Goal: Check status: Check status

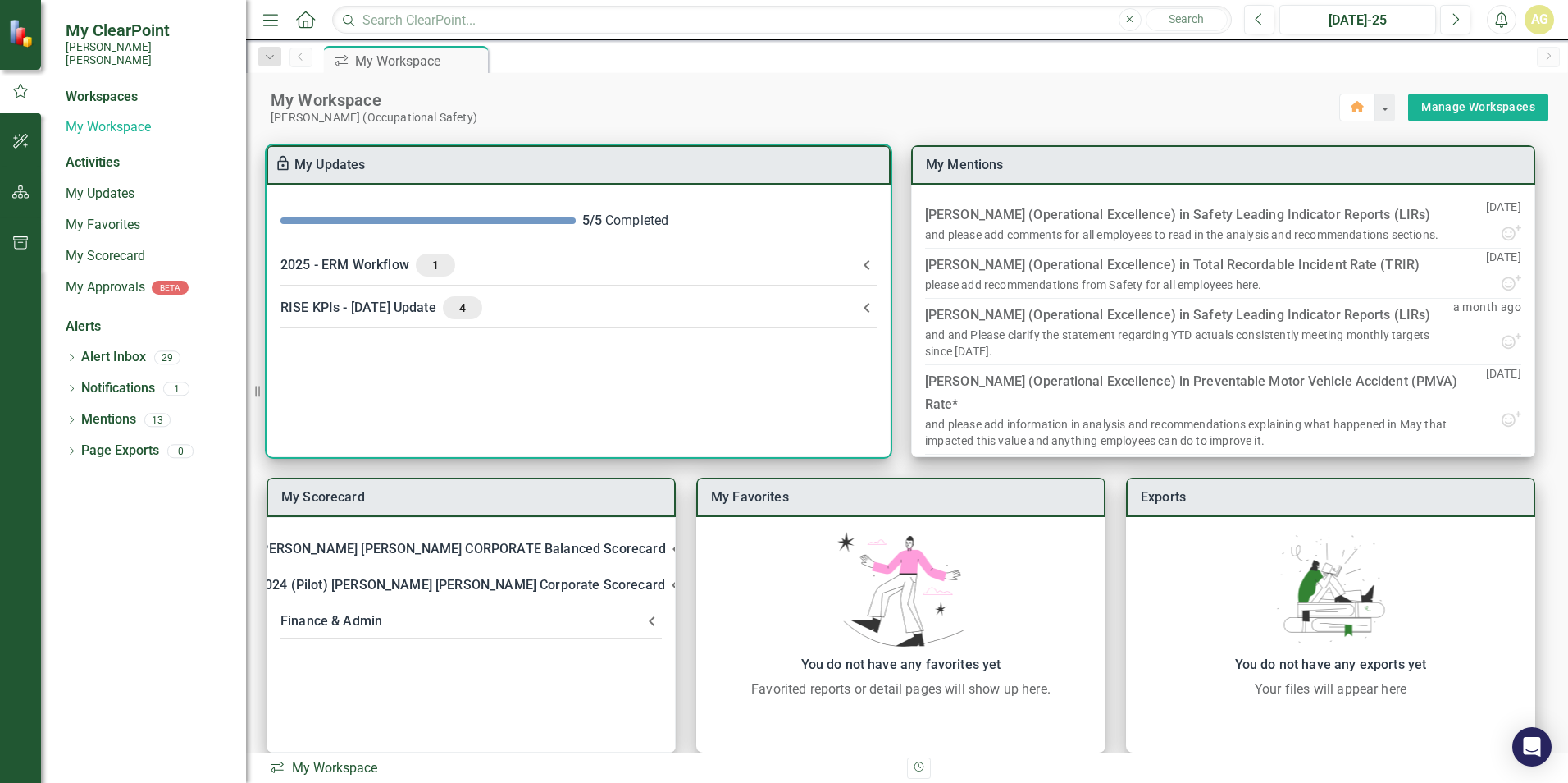
click at [354, 308] on div "RISE KPIs - [DATE] Update 4" at bounding box center [568, 308] width 576 height 23
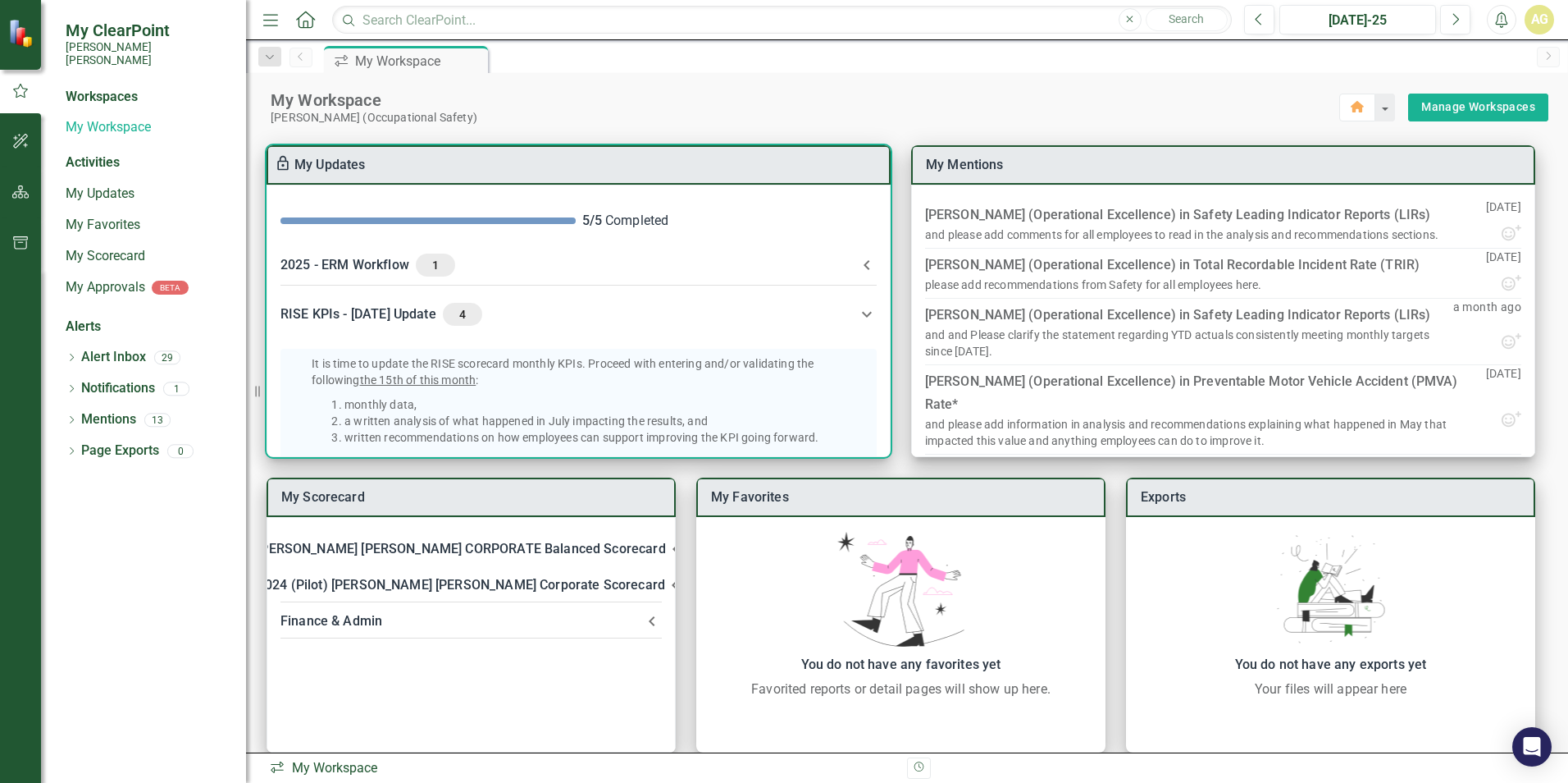
click at [358, 310] on div "RISE KPIs - [DATE] Update 4" at bounding box center [568, 314] width 576 height 23
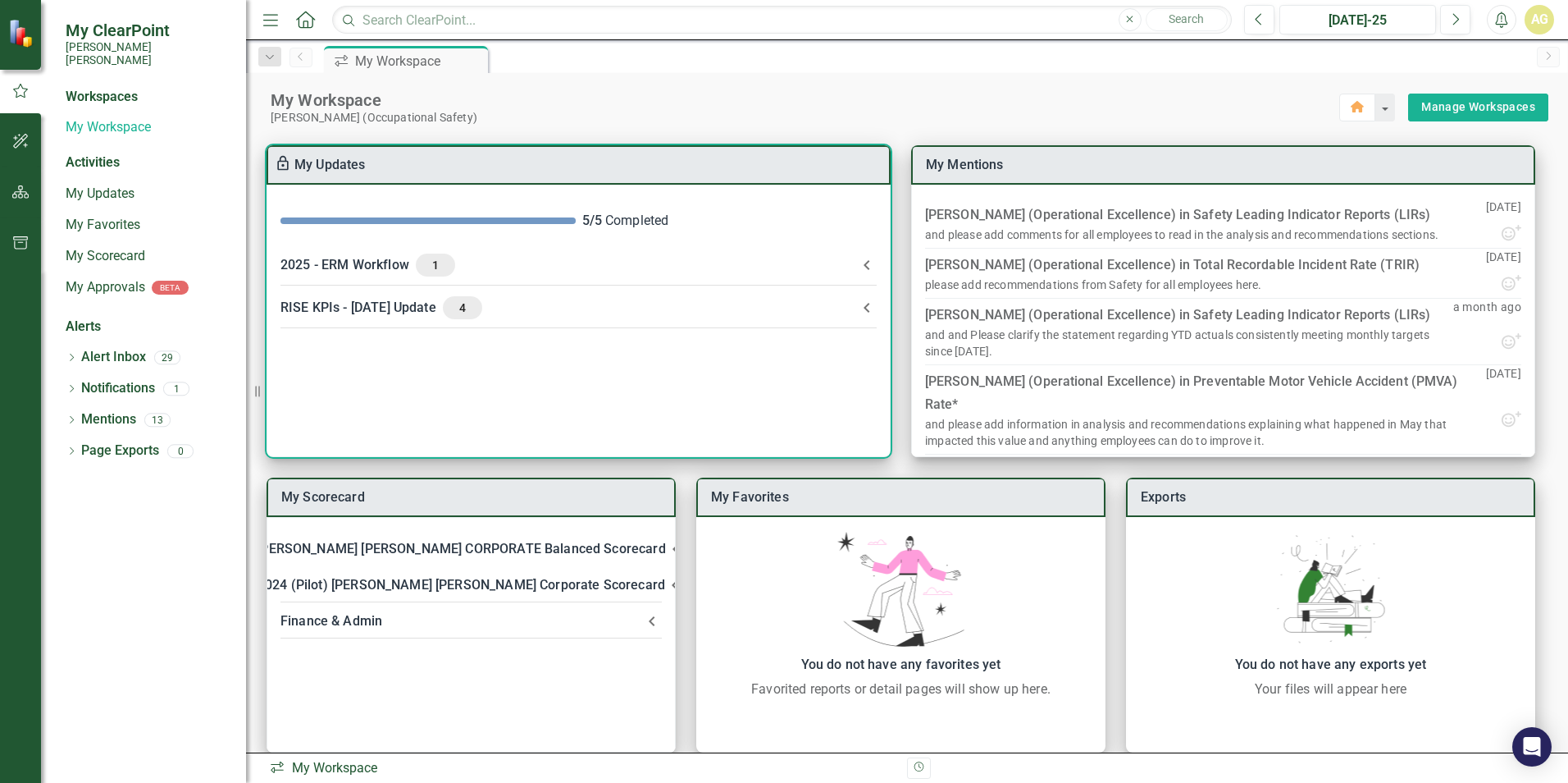
click at [358, 310] on div "RISE KPIs - [DATE] Update 4" at bounding box center [568, 308] width 576 height 23
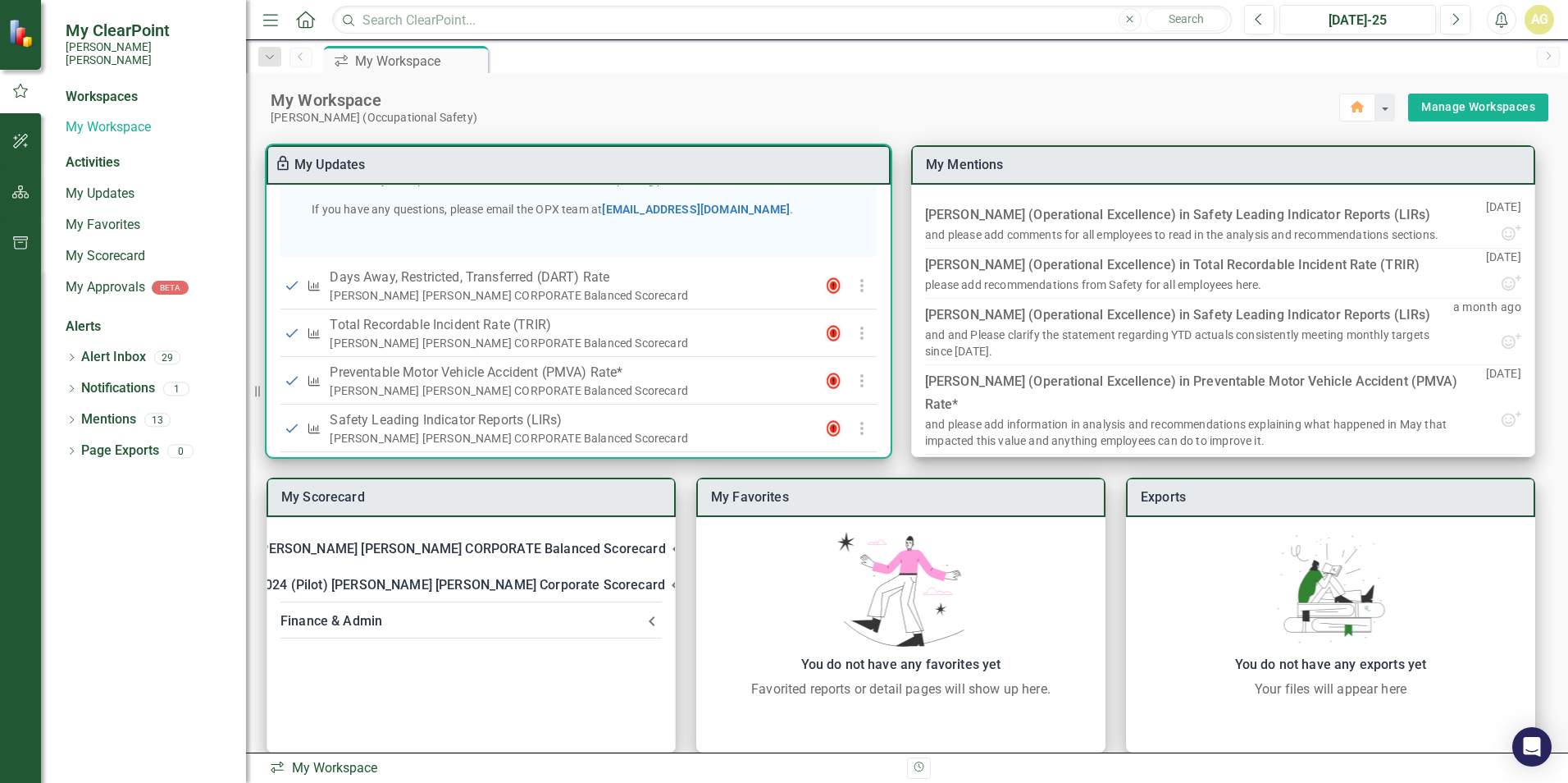
scroll to position [432, 0]
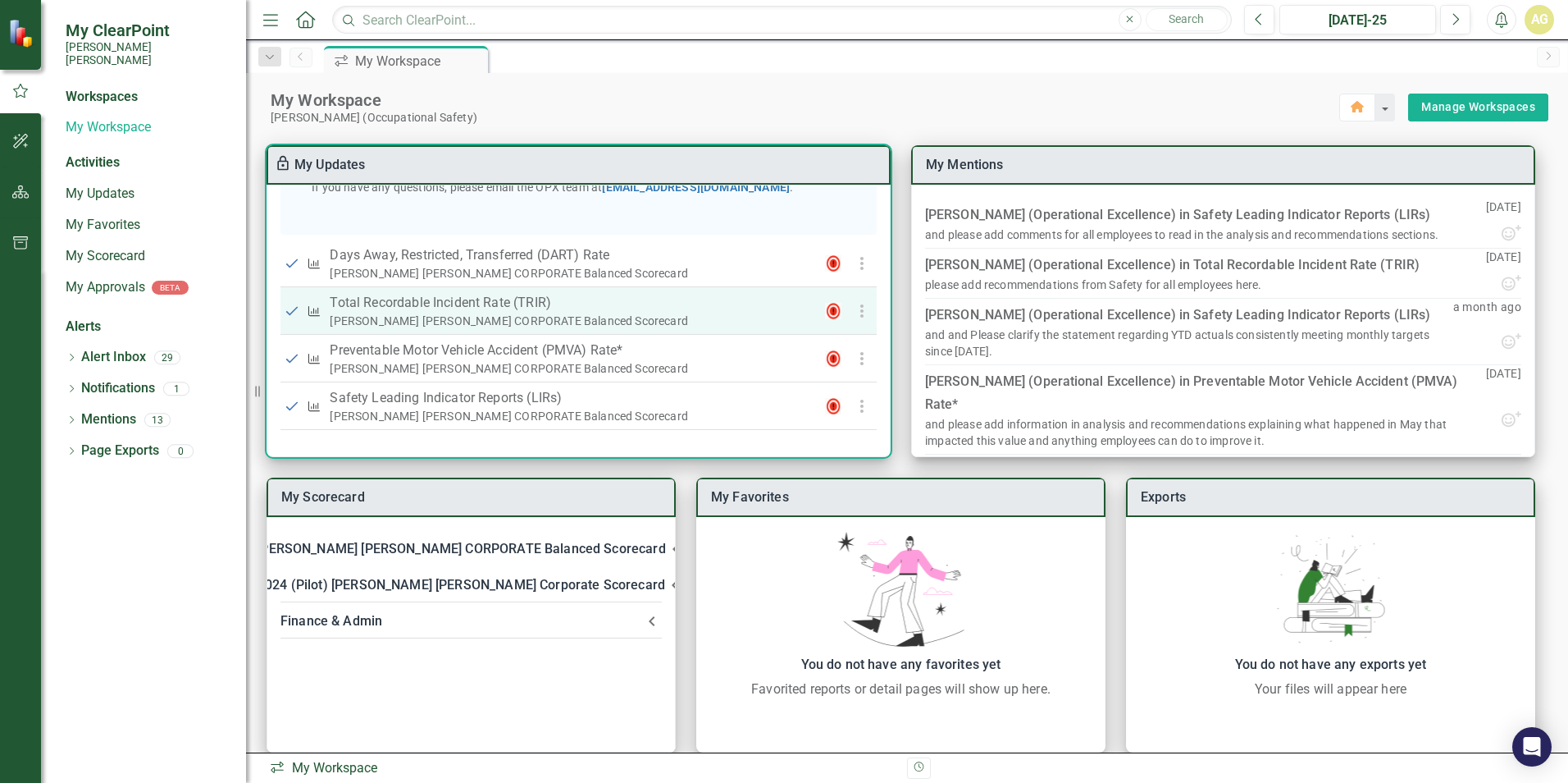
click at [416, 296] on p "Total Recordable Incident Rate (TRIR)" at bounding box center [567, 302] width 475 height 19
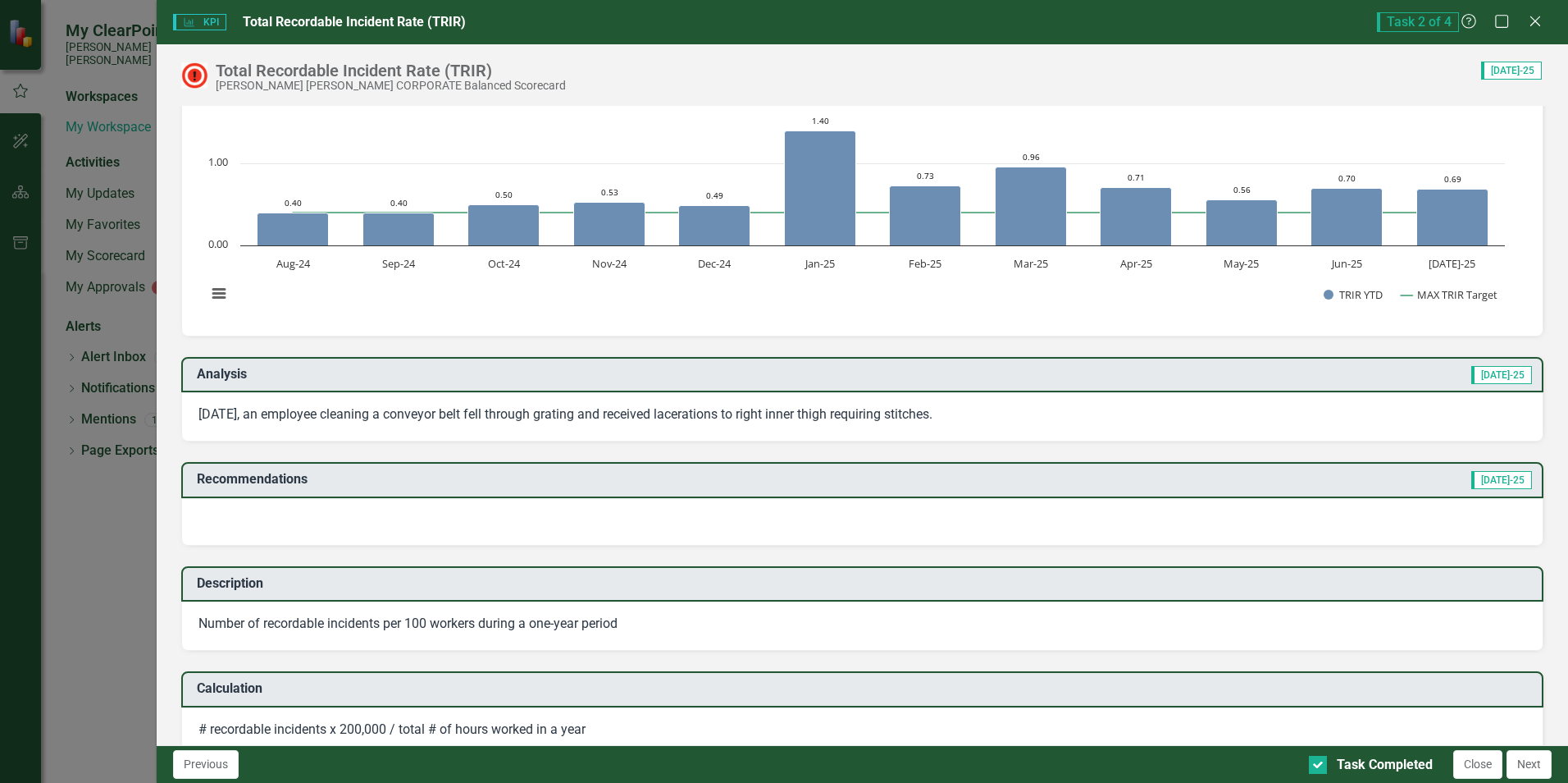
scroll to position [0, 0]
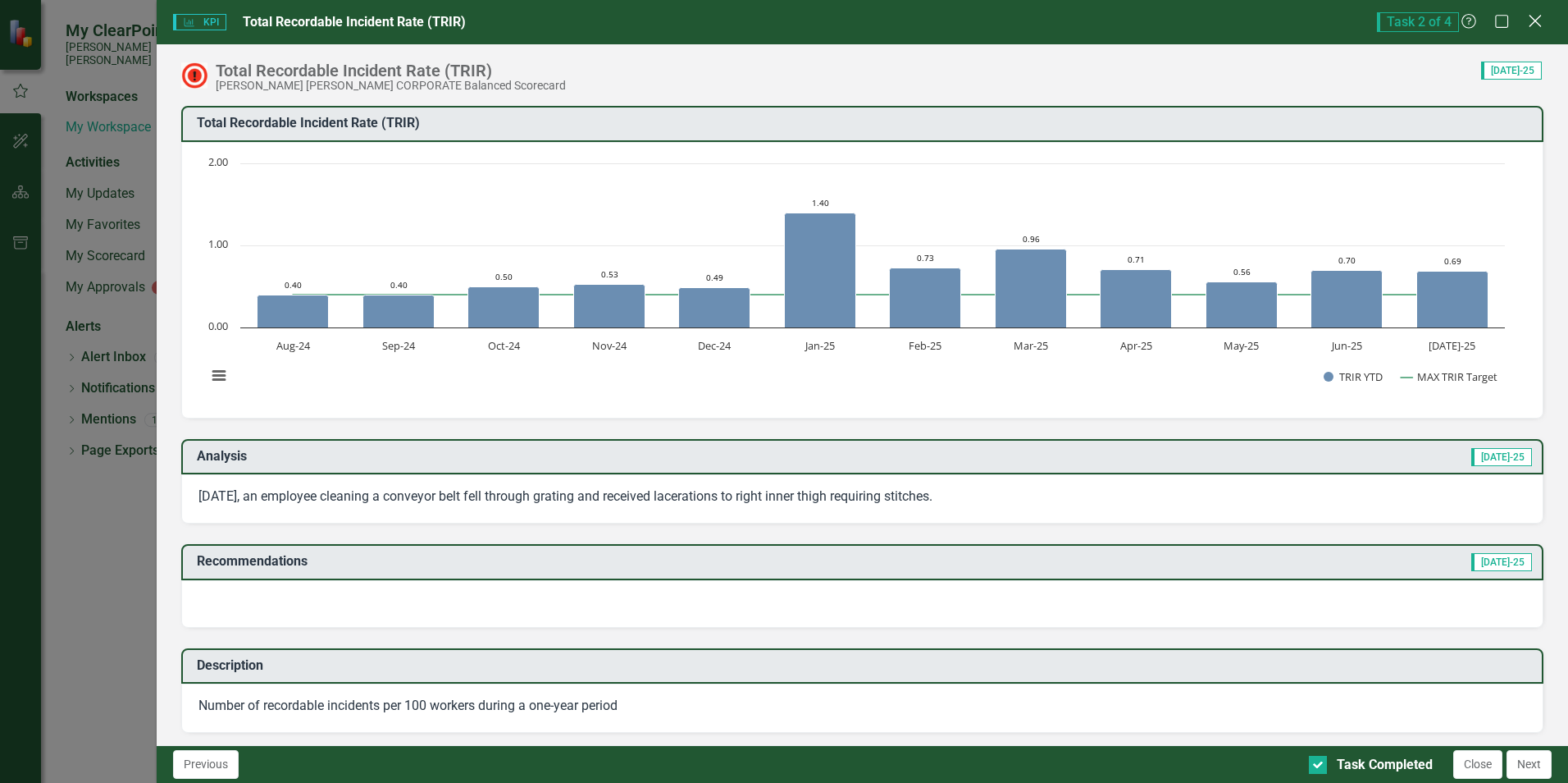
click at [1534, 14] on icon "Close" at bounding box center [1535, 21] width 20 height 16
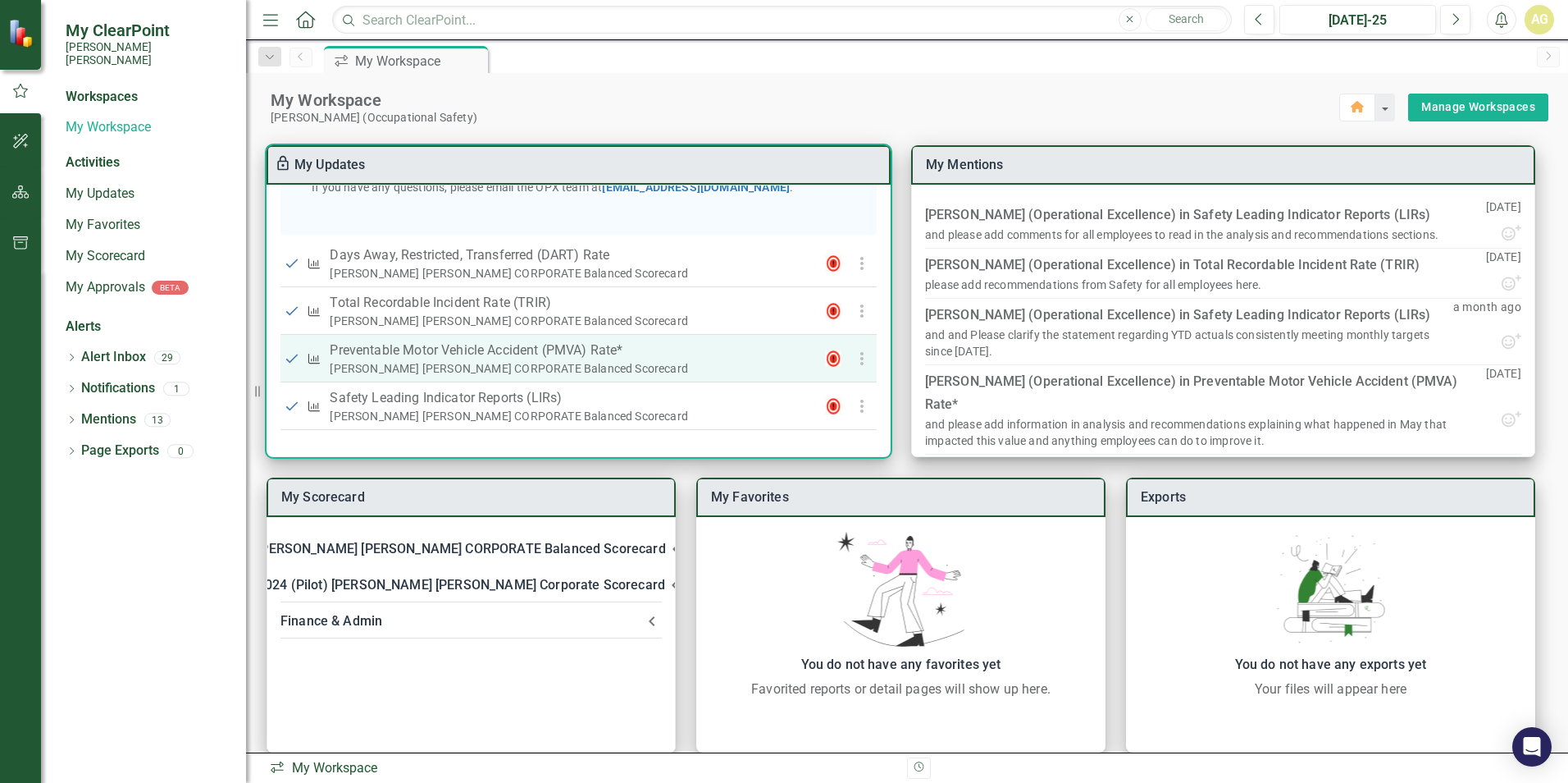
click at [451, 360] on div "[PERSON_NAME] [PERSON_NAME] CORPORATE Balanced Scorecard" at bounding box center [567, 368] width 475 height 17
click at [451, 354] on p "Preventable Motor Vehicle Accident (PMVA) Rate*" at bounding box center [567, 350] width 475 height 19
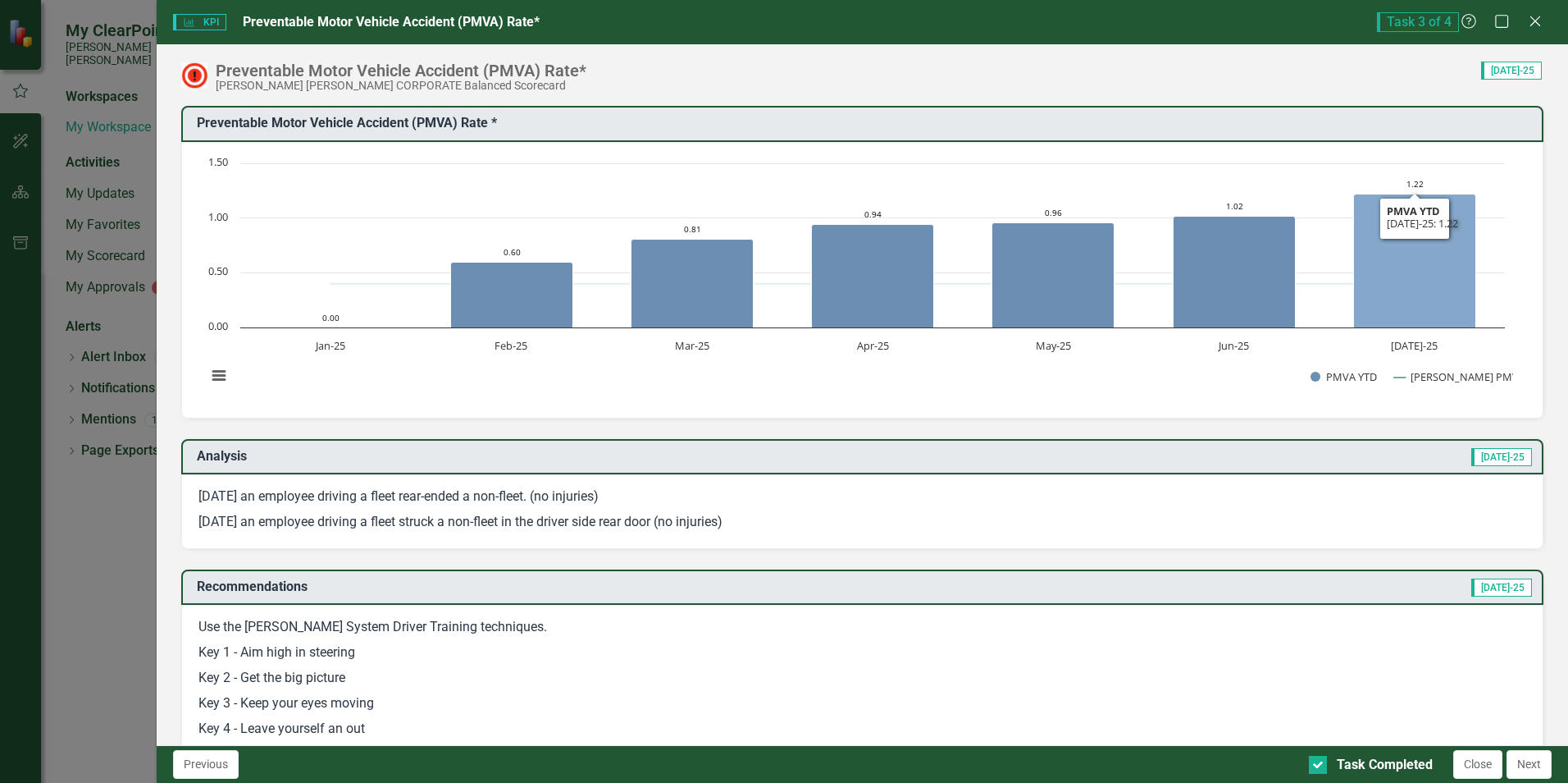
click at [1389, 289] on icon "Jul-25, 1.22. PMVA YTD." at bounding box center [1414, 260] width 122 height 134
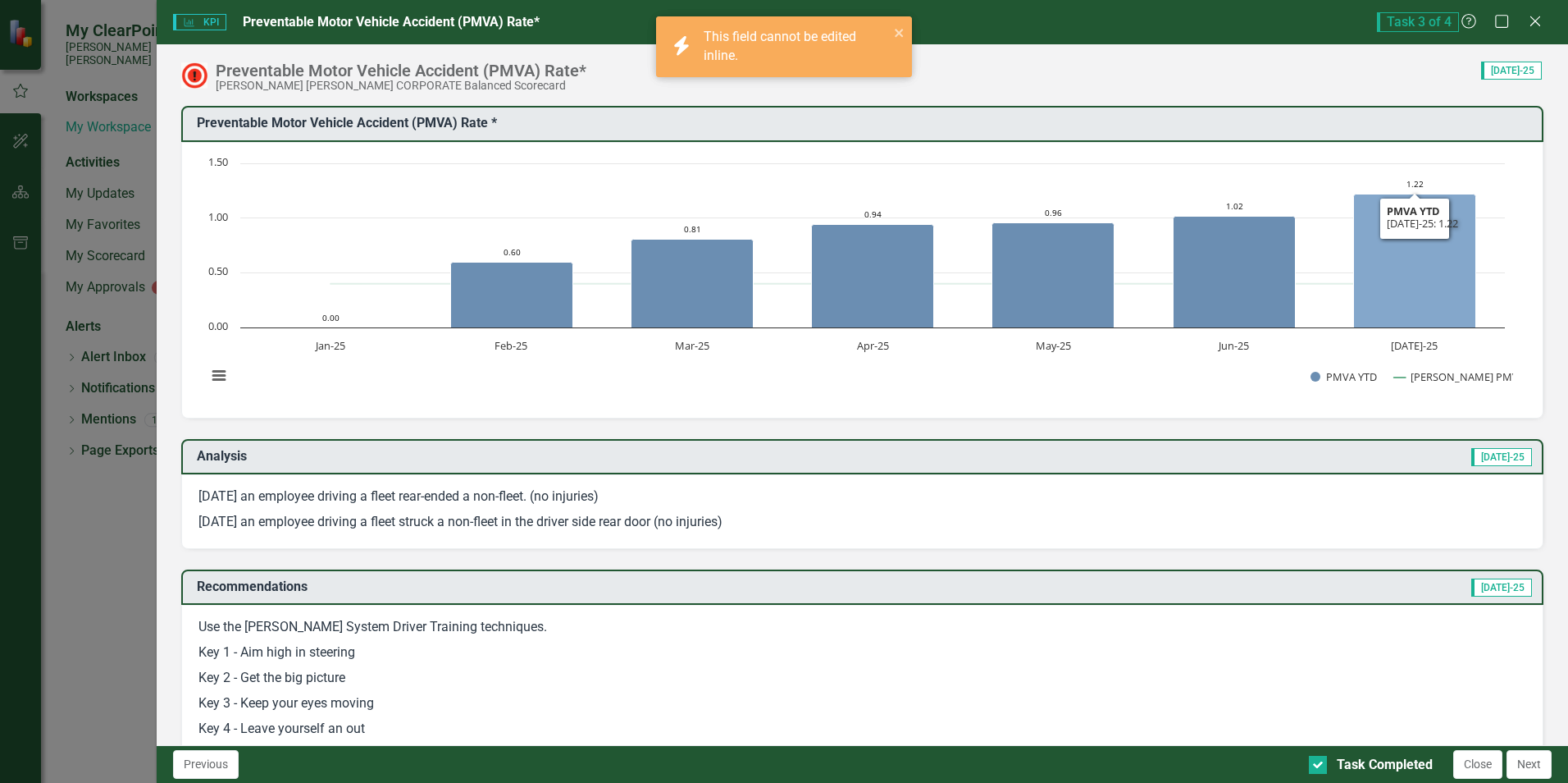
click at [1389, 289] on icon "Jul-25, 1.22. PMVA YTD." at bounding box center [1414, 260] width 122 height 134
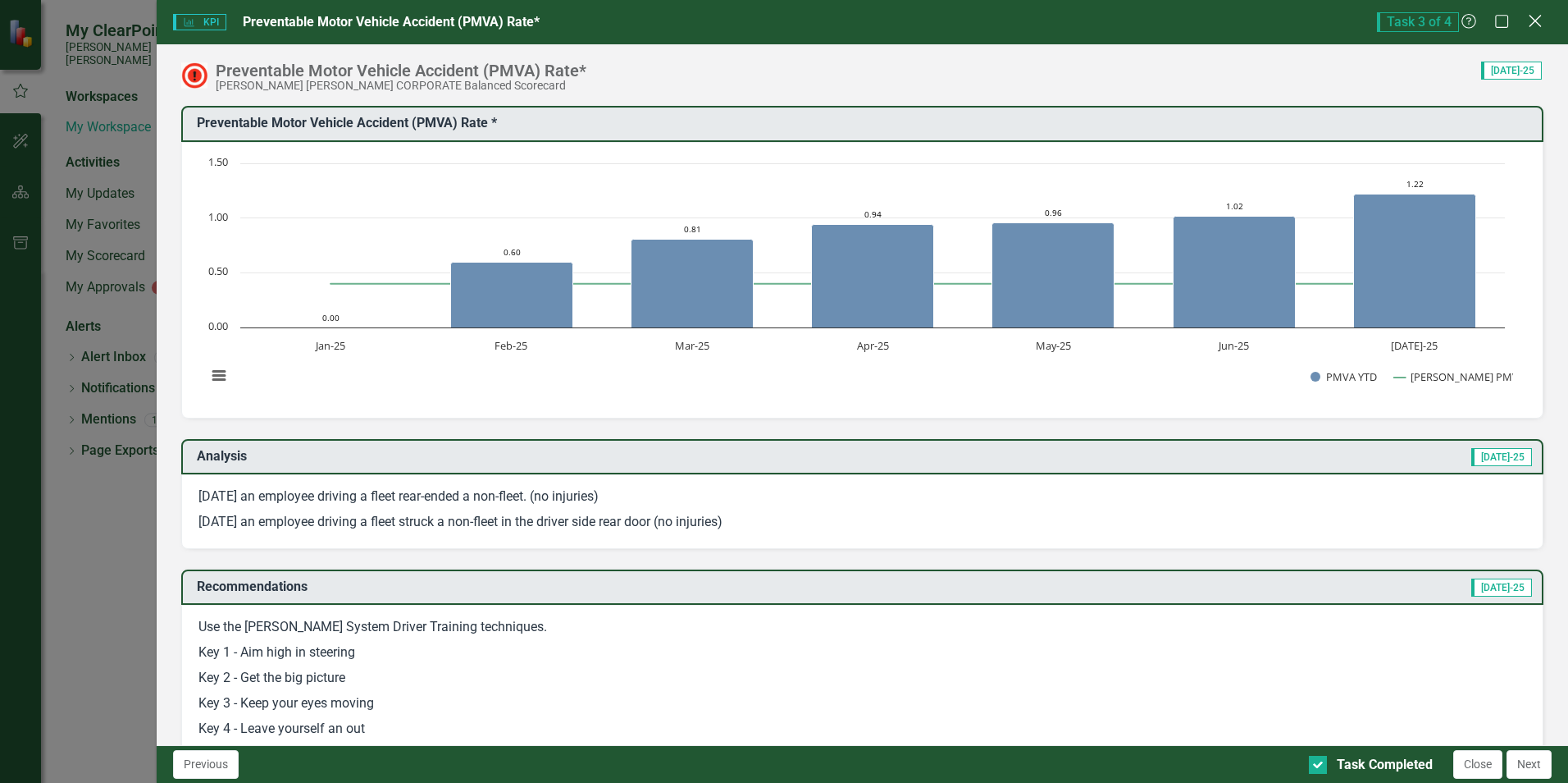
click at [1535, 23] on icon at bounding box center [1535, 21] width 12 height 12
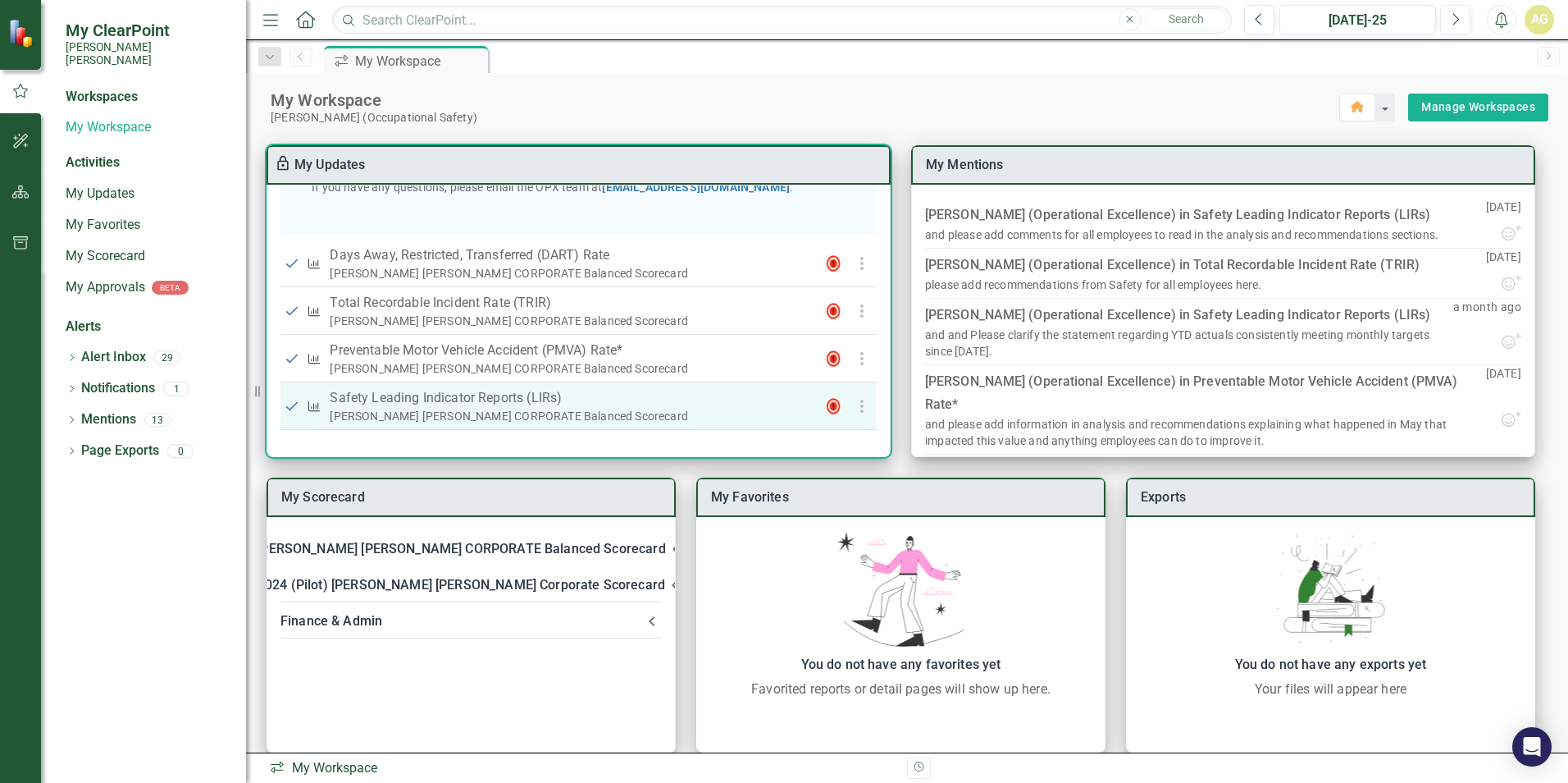
click at [502, 402] on p "Safety Leading Indicator Reports (LIRs)" at bounding box center [567, 398] width 475 height 19
